Goal: Contribute content

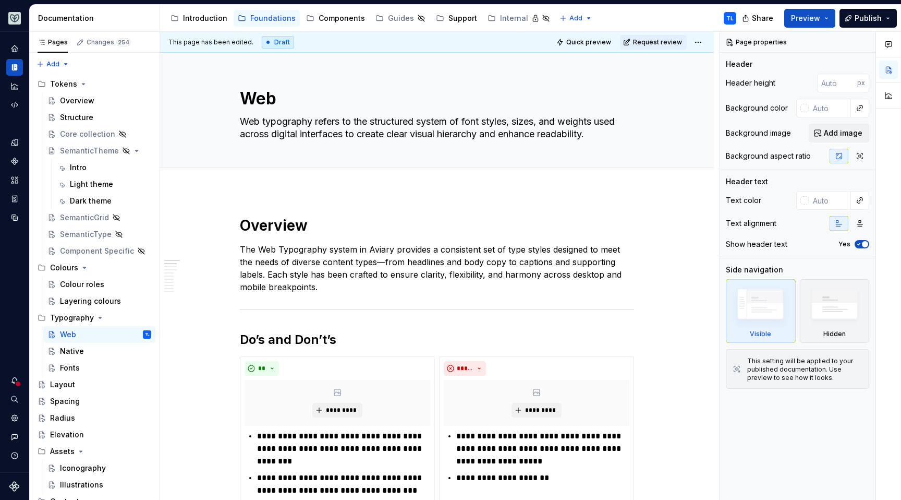
type textarea "*"
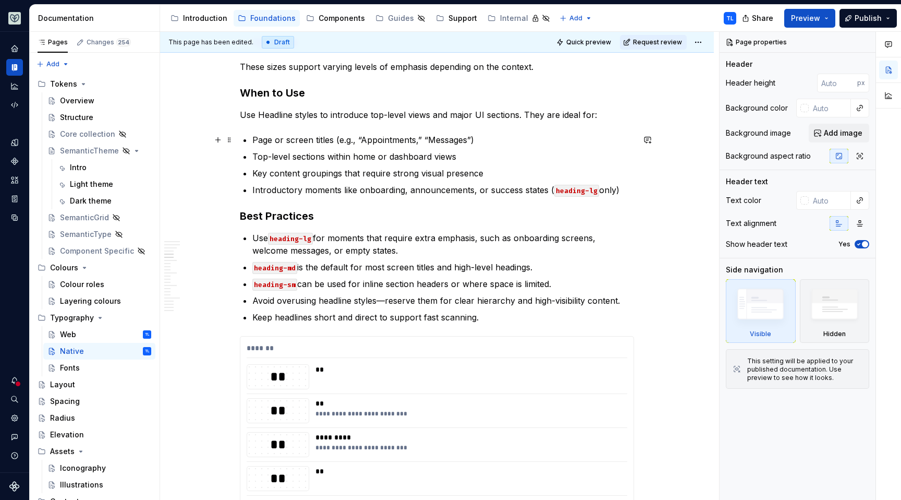
scroll to position [623, 0]
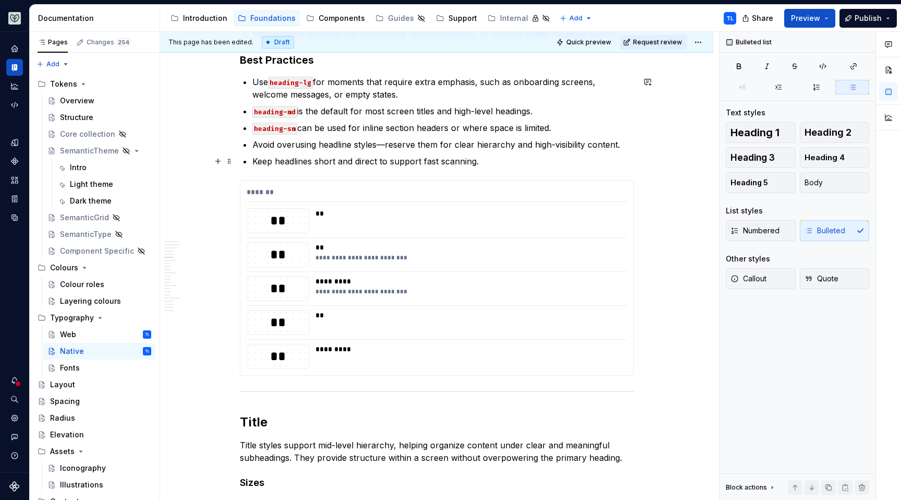
drag, startPoint x: 382, startPoint y: 242, endPoint x: 390, endPoint y: 243, distance: 7.9
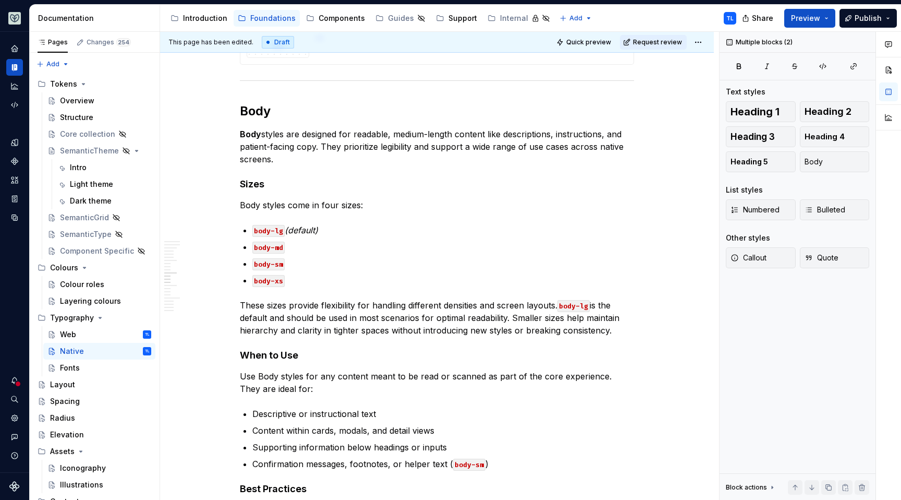
scroll to position [1653, 0]
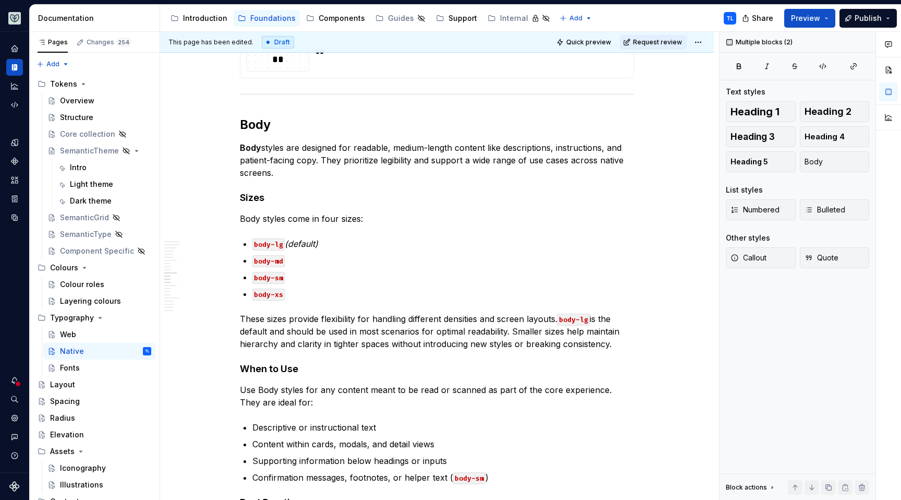
type textarea "*"
